Goal: Transaction & Acquisition: Purchase product/service

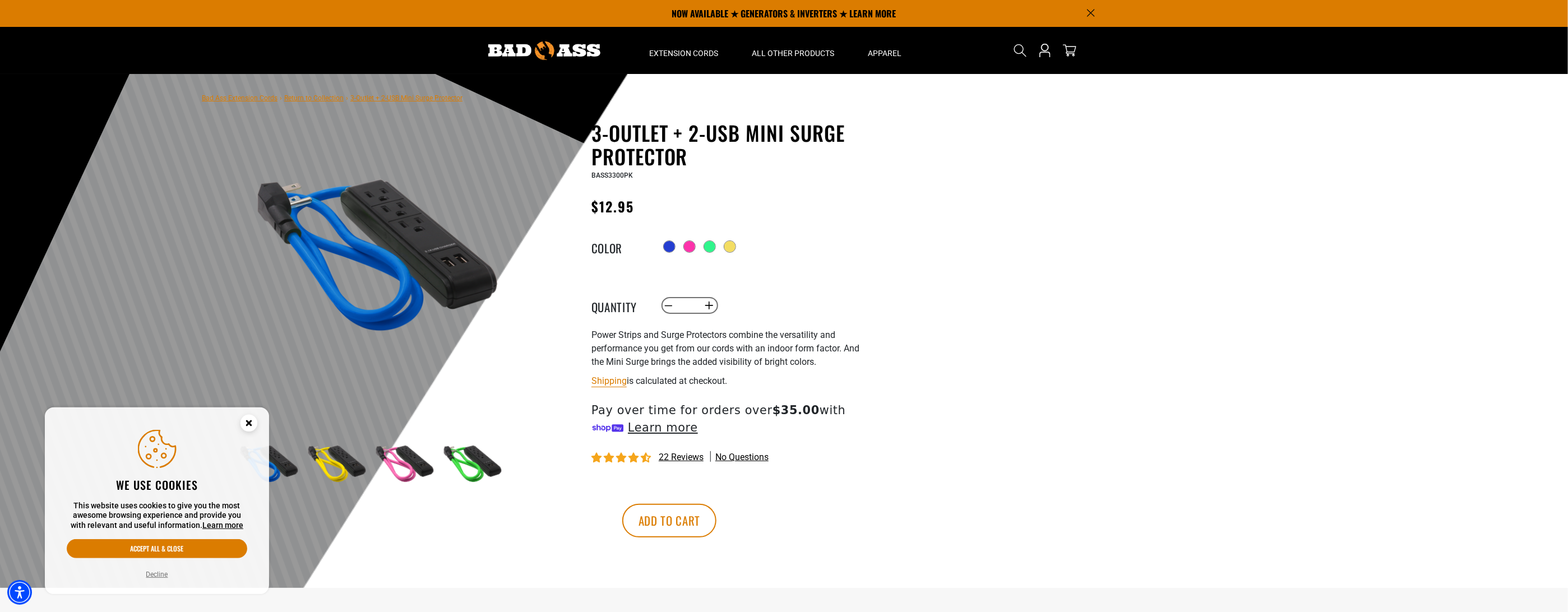
click at [251, 421] on icon "Cookie Consent" at bounding box center [249, 423] width 4 height 4
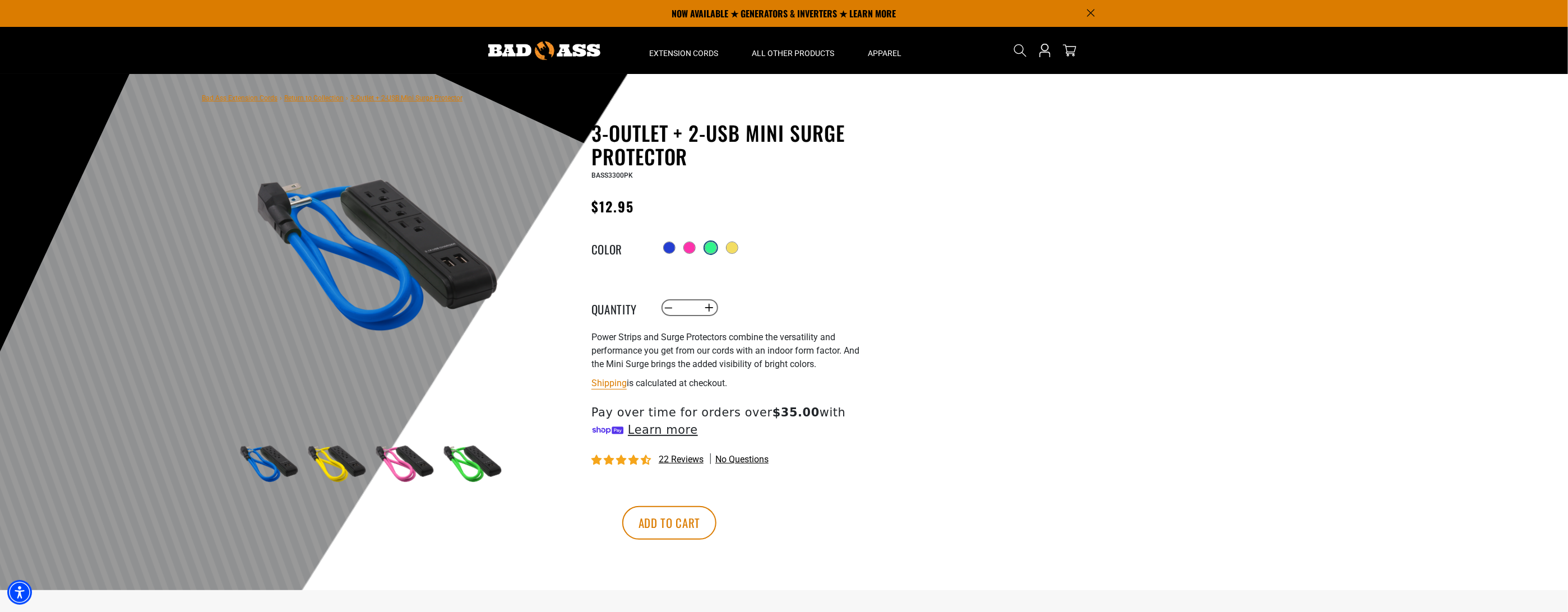
click at [712, 246] on div at bounding box center [711, 248] width 11 height 11
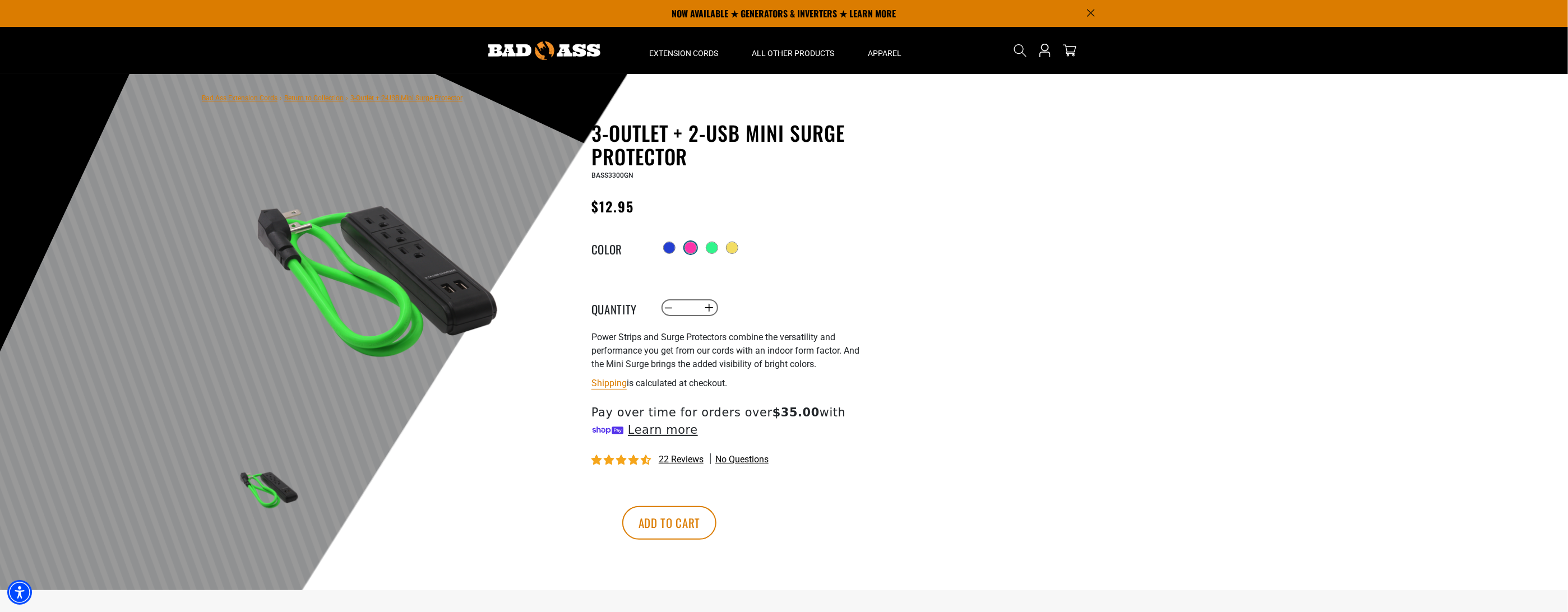
click at [684, 248] on label "Radio button" at bounding box center [691, 248] width 15 height 15
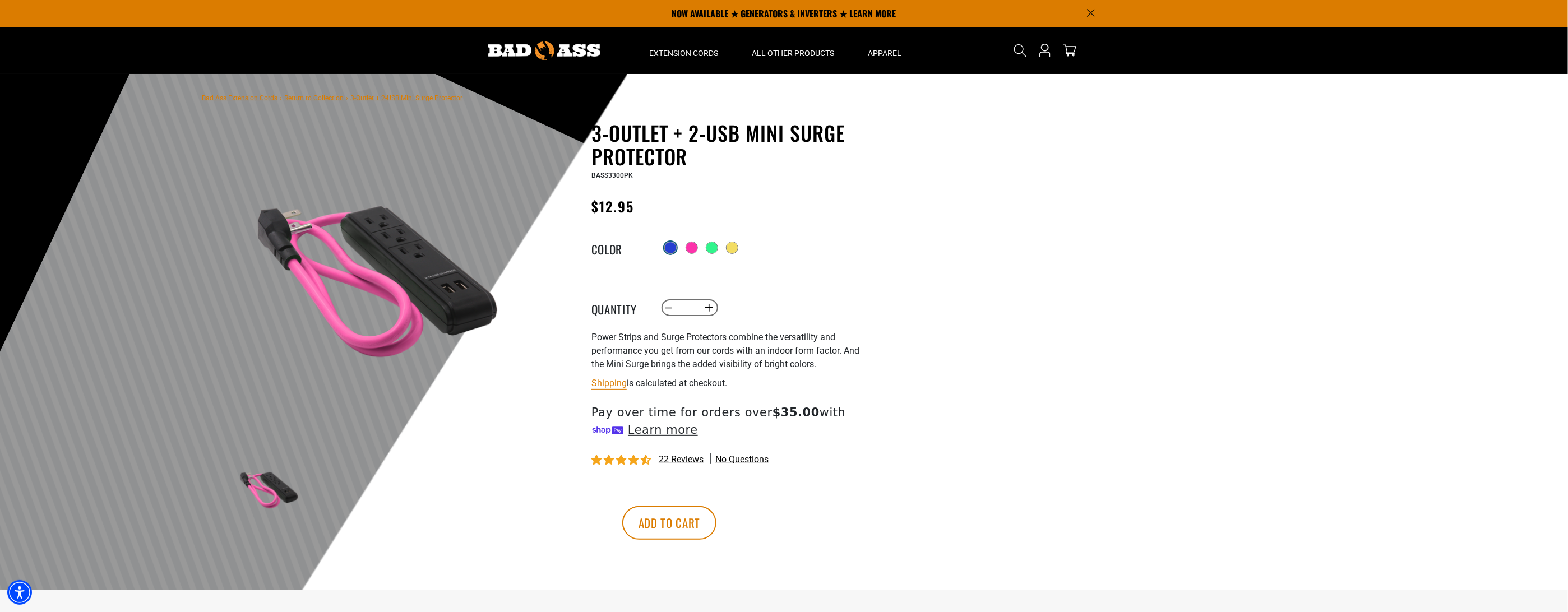
click at [672, 248] on div at bounding box center [670, 248] width 11 height 11
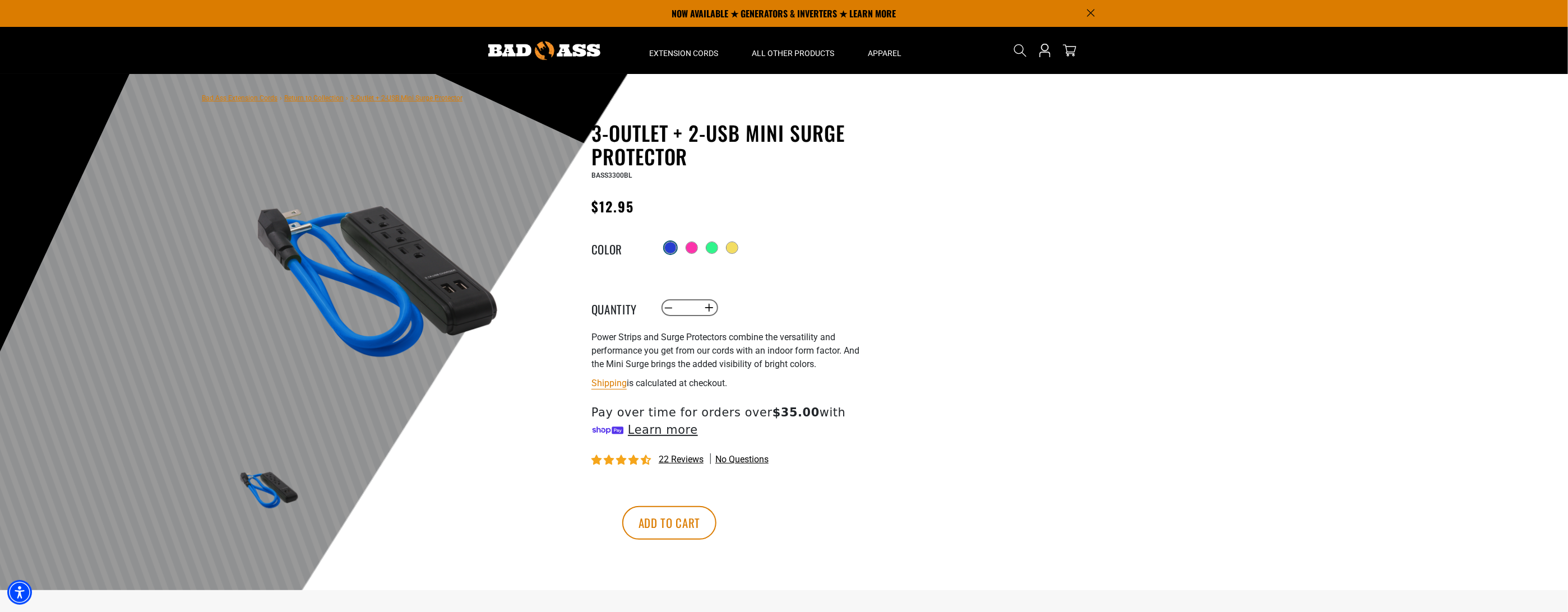
click at [672, 248] on div at bounding box center [670, 248] width 11 height 11
click at [708, 246] on div at bounding box center [711, 248] width 11 height 11
